Goal: Book appointment/travel/reservation

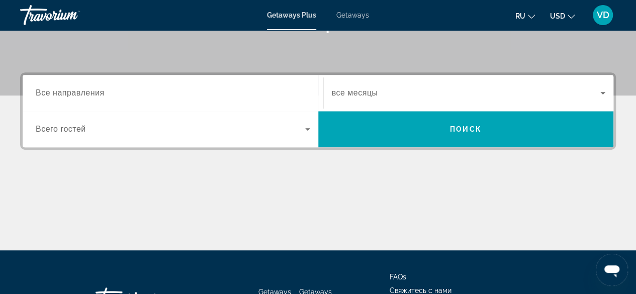
scroll to position [176, 0]
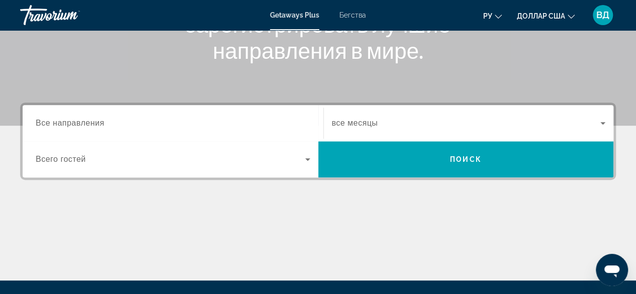
click at [108, 130] on div "Виджет поиска" at bounding box center [173, 123] width 275 height 29
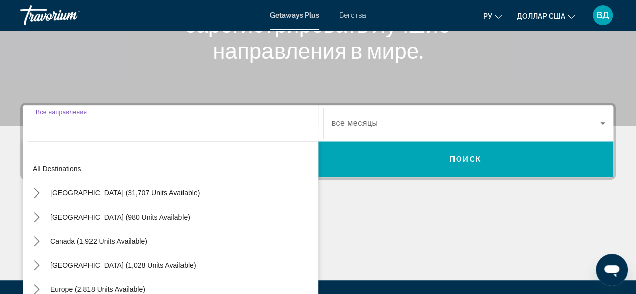
scroll to position [245, 0]
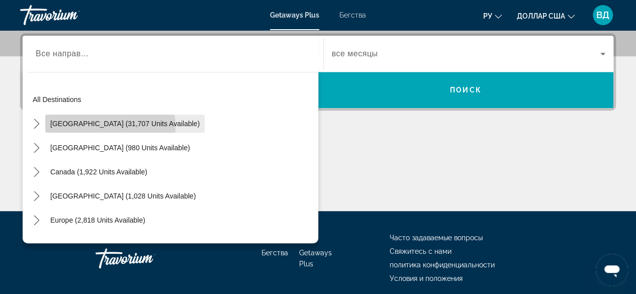
click at [110, 125] on span "[GEOGRAPHIC_DATA] (31,707 units available)" at bounding box center [124, 124] width 149 height 8
type input "**********"
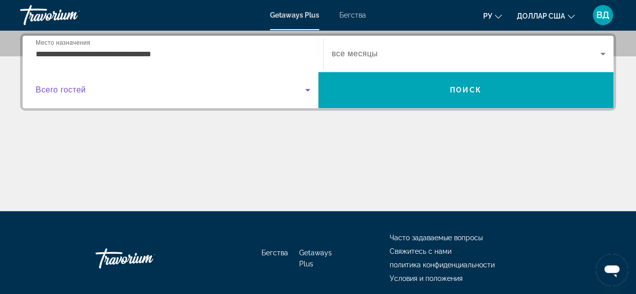
click at [309, 87] on icon "Виджет поиска" at bounding box center [308, 90] width 12 height 12
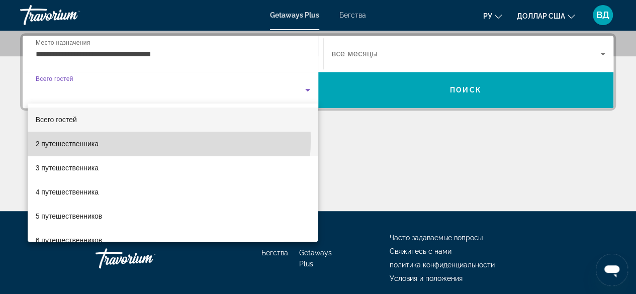
click at [125, 140] on mat-option "2 путешественника" at bounding box center [173, 144] width 291 height 24
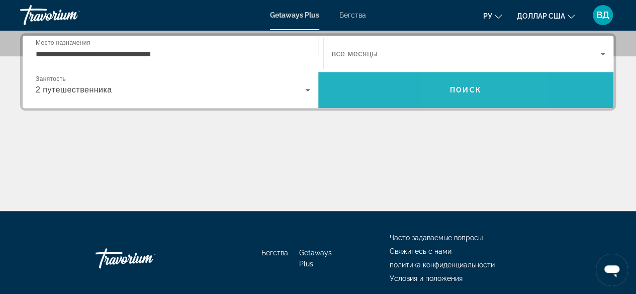
click at [454, 89] on font "Поиск" at bounding box center [466, 90] width 32 height 8
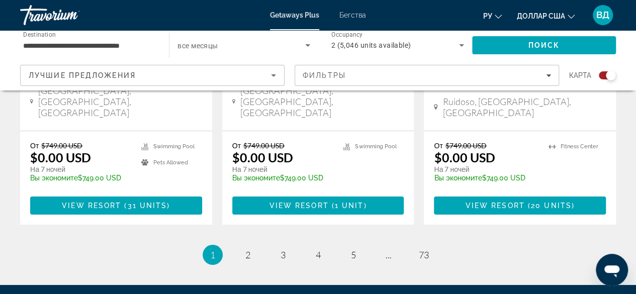
scroll to position [1729, 0]
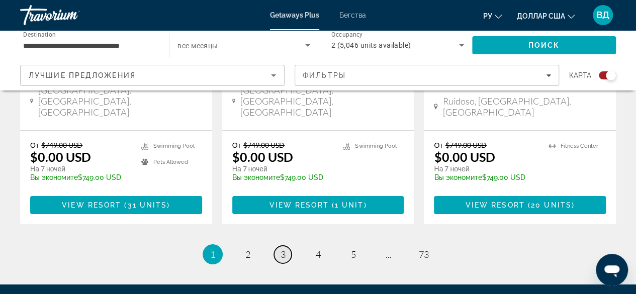
click at [282, 249] on span "3" at bounding box center [283, 254] width 5 height 11
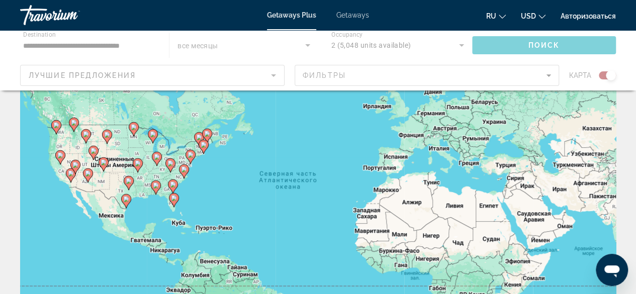
scroll to position [54, 0]
